Goal: Task Accomplishment & Management: Manage account settings

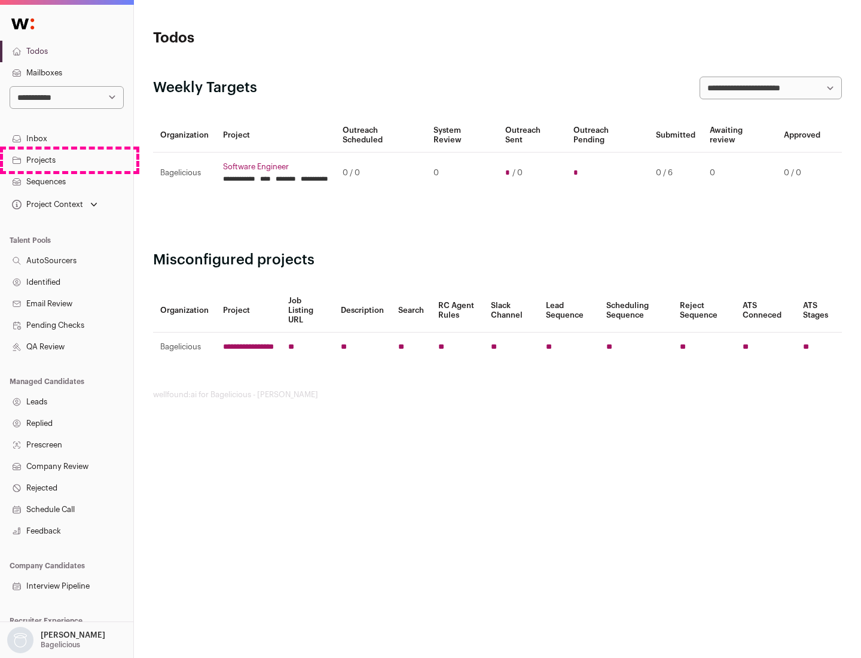
click at [66, 160] on link "Projects" at bounding box center [66, 161] width 133 height 22
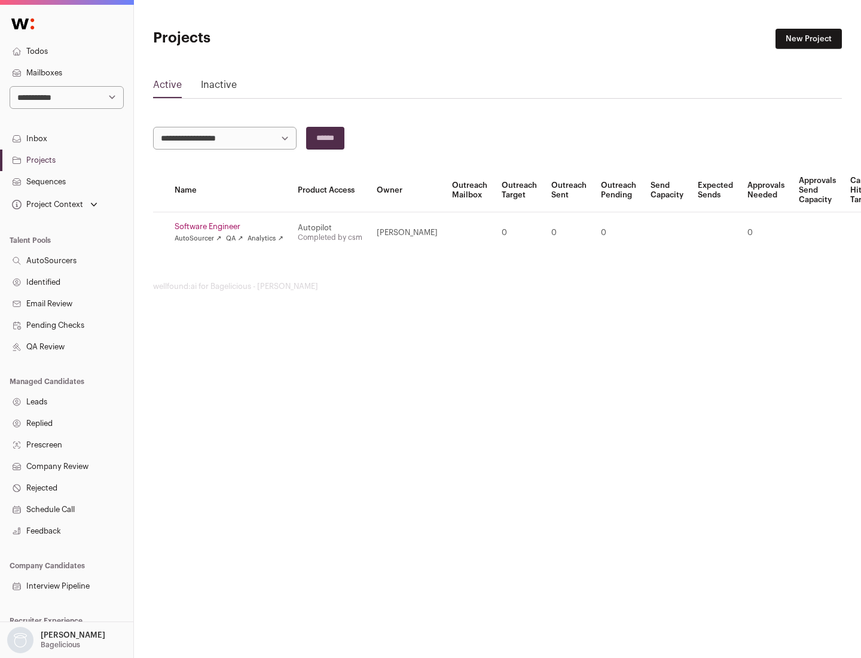
click at [233, 227] on link "Software Engineer" at bounding box center [229, 227] width 109 height 10
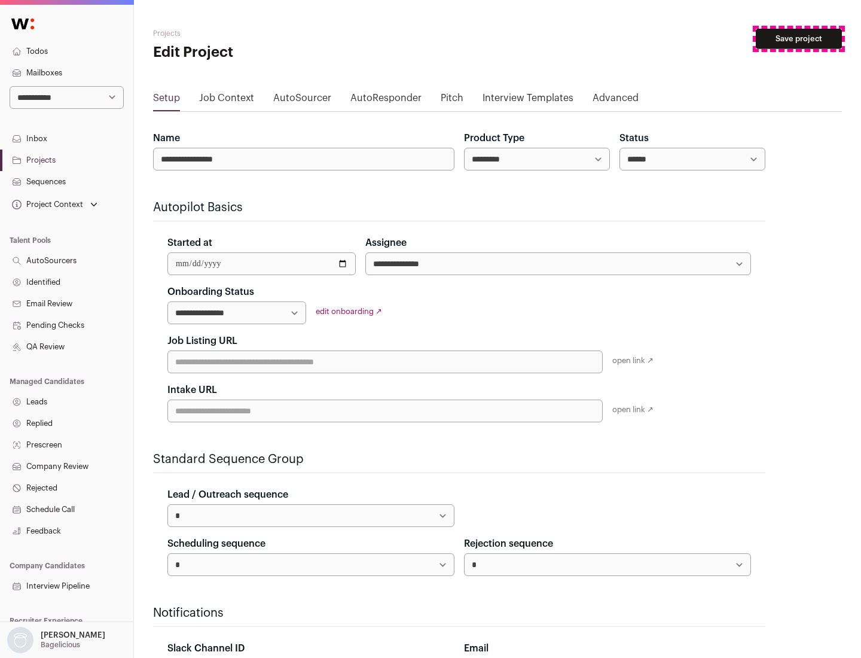
click at [799, 39] on button "Save project" at bounding box center [799, 39] width 86 height 20
